Goal: Navigation & Orientation: Find specific page/section

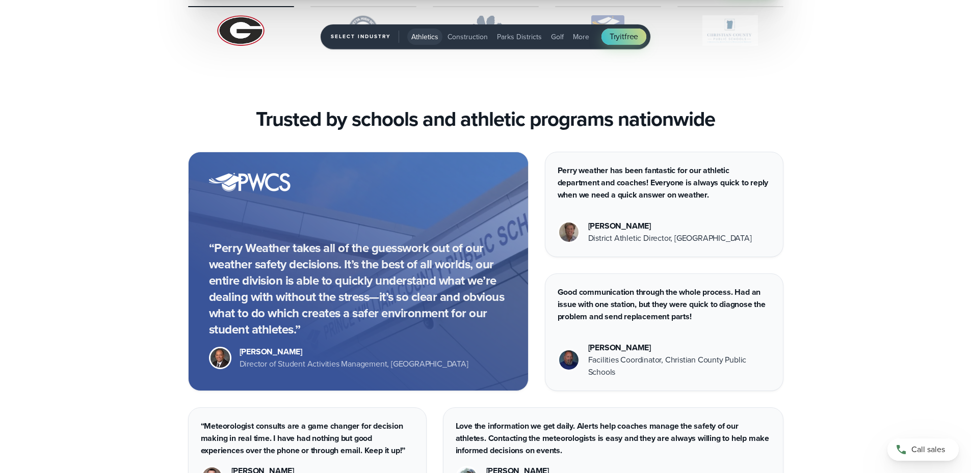
scroll to position [3571, 0]
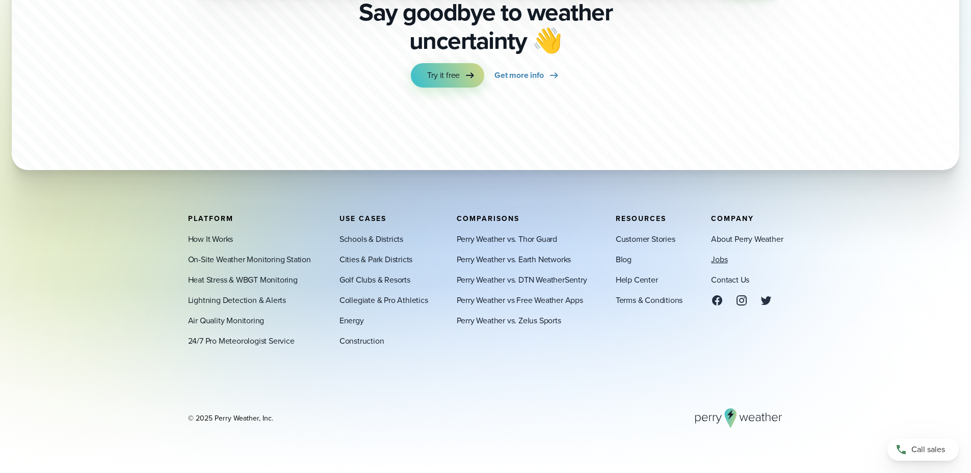
click at [721, 259] on link "Jobs" at bounding box center [719, 259] width 16 height 12
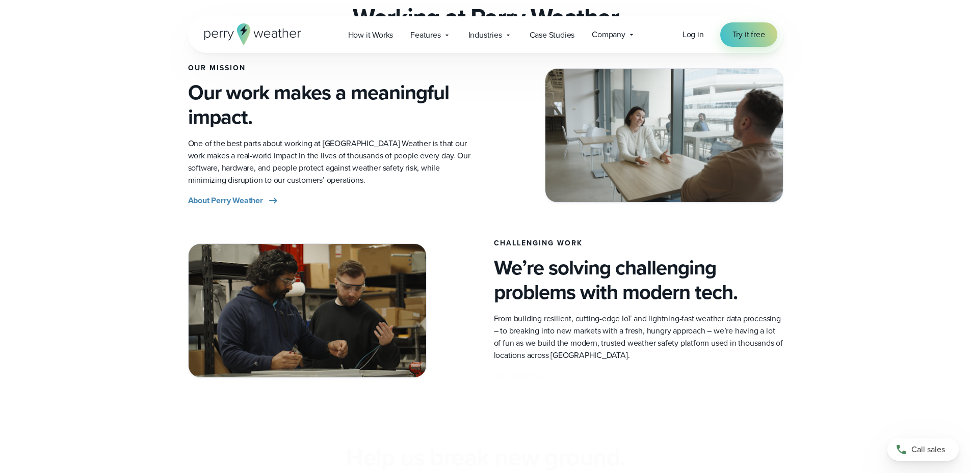
scroll to position [510, 0]
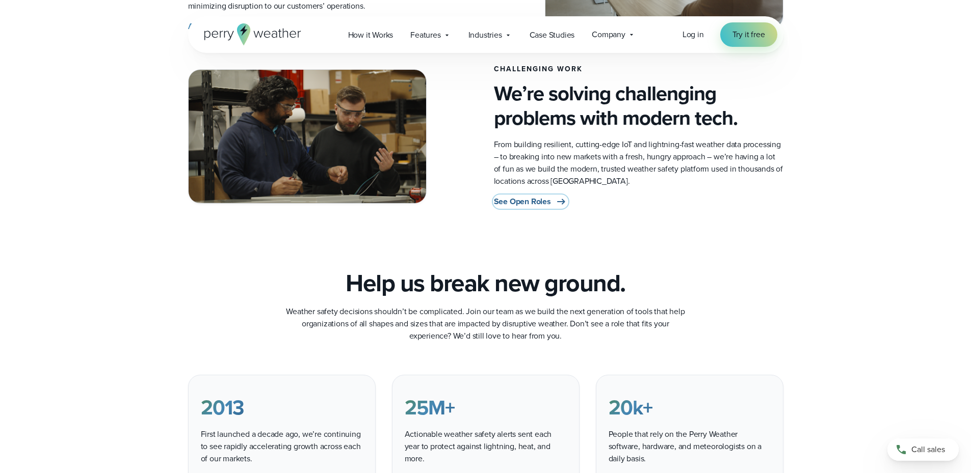
click at [540, 204] on span "See Open Roles" at bounding box center [522, 202] width 57 height 12
